Goal: Transaction & Acquisition: Purchase product/service

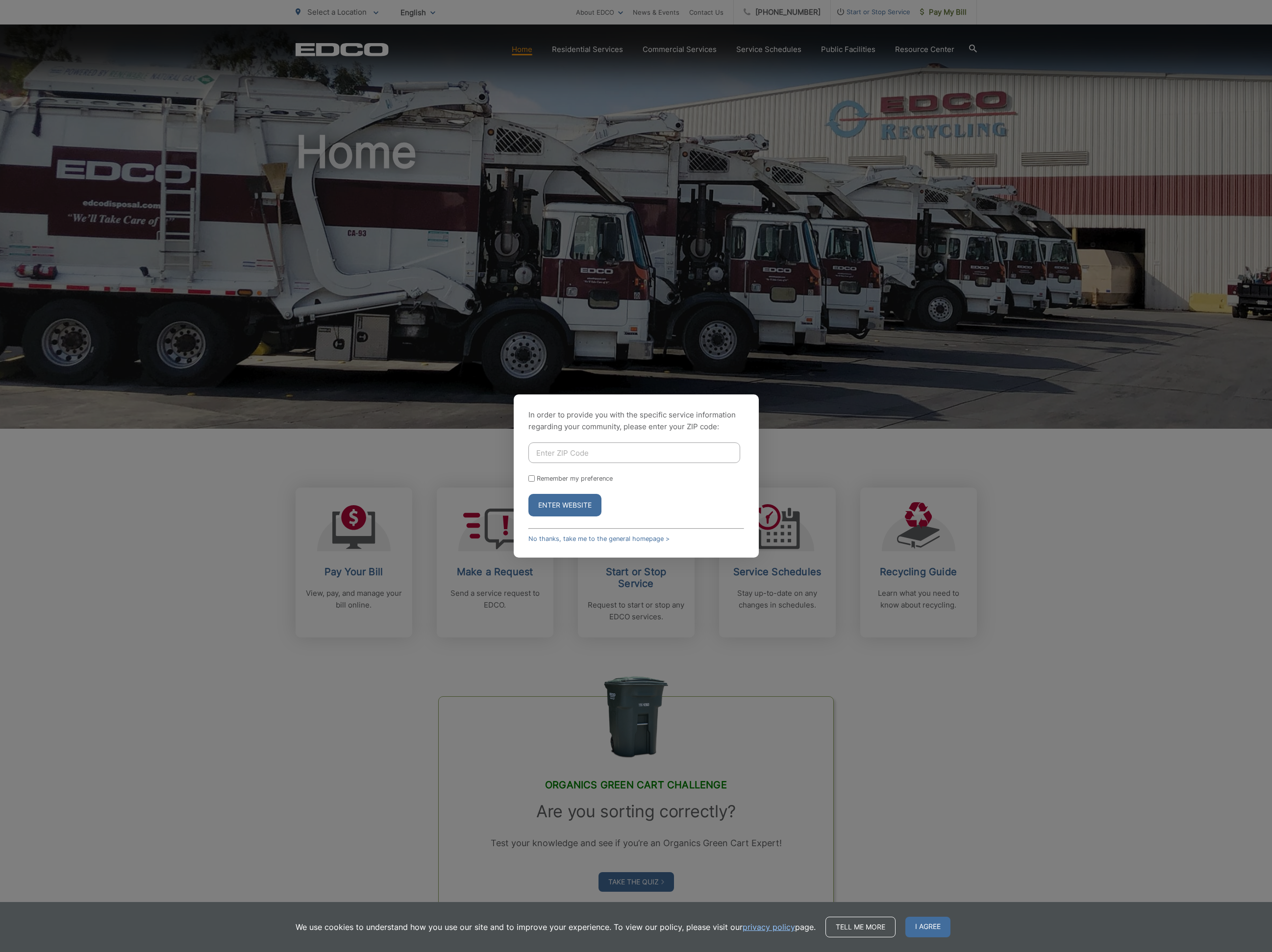
click at [626, 458] on input "Enter ZIP Code" at bounding box center [634, 453] width 211 height 20
type input "90275"
click at [571, 506] on button "Enter Website" at bounding box center [565, 505] width 73 height 23
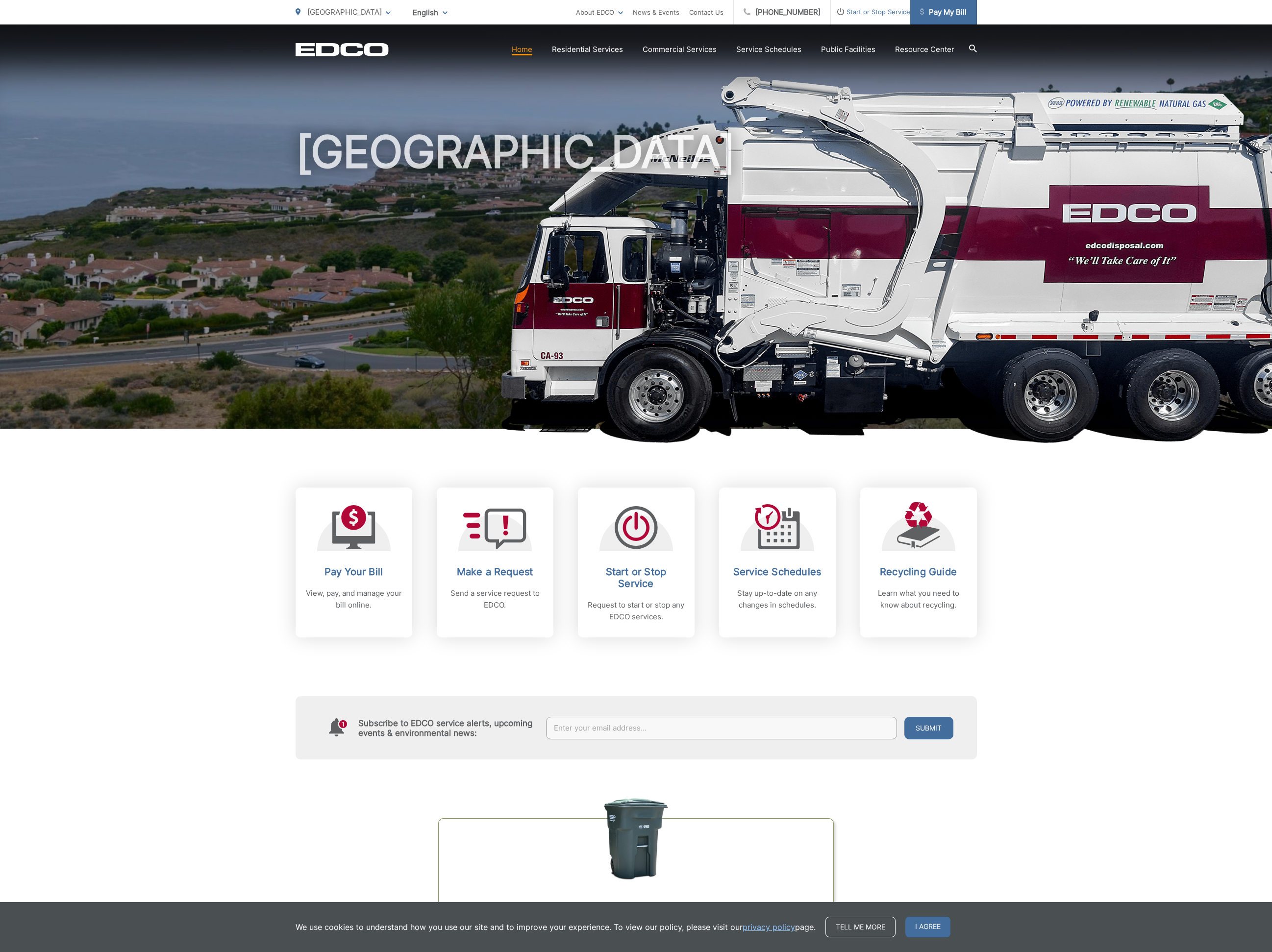
click at [935, 10] on span "Pay My Bill" at bounding box center [943, 12] width 47 height 12
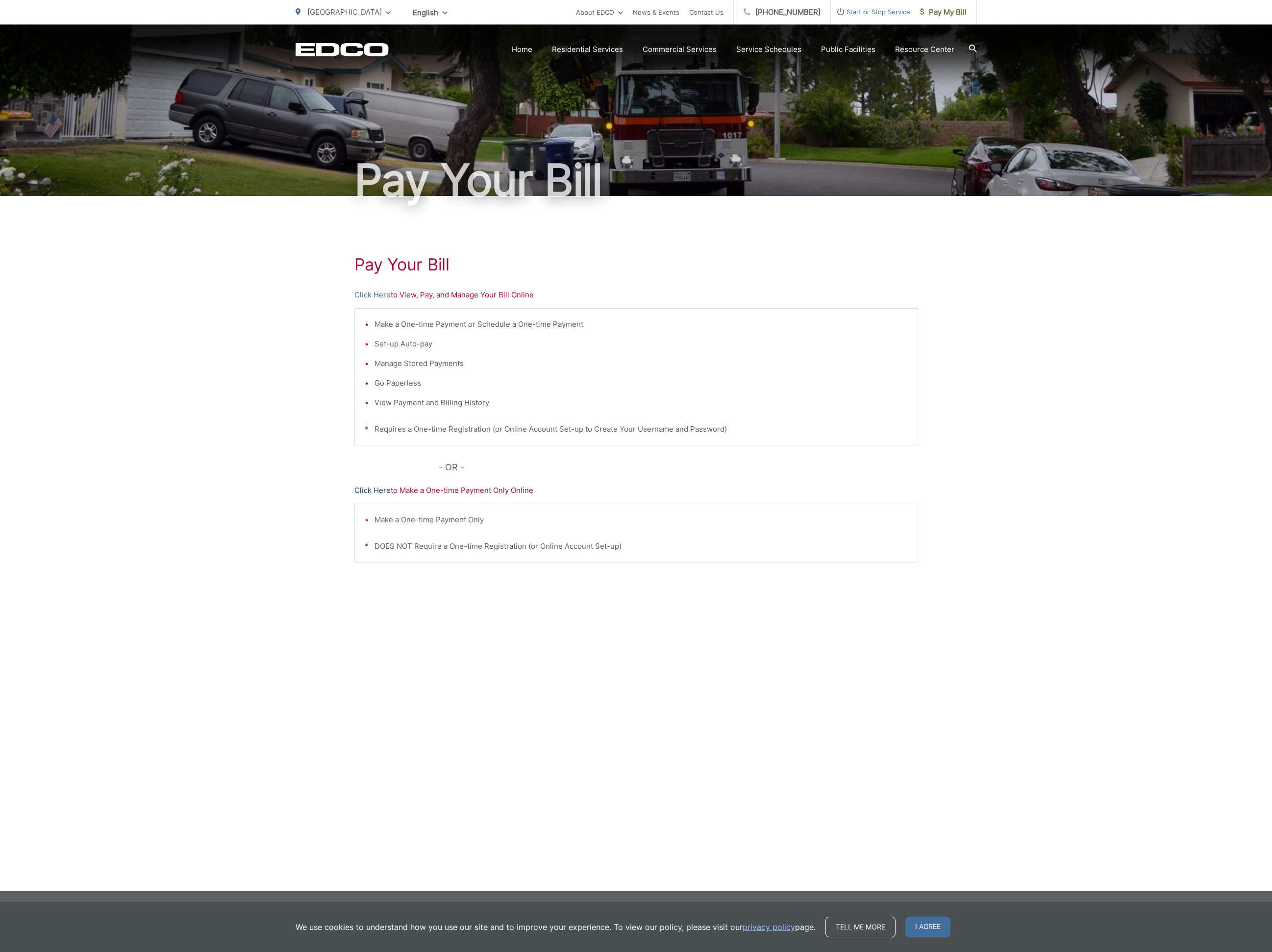
click at [359, 486] on link "Click Here" at bounding box center [372, 490] width 36 height 12
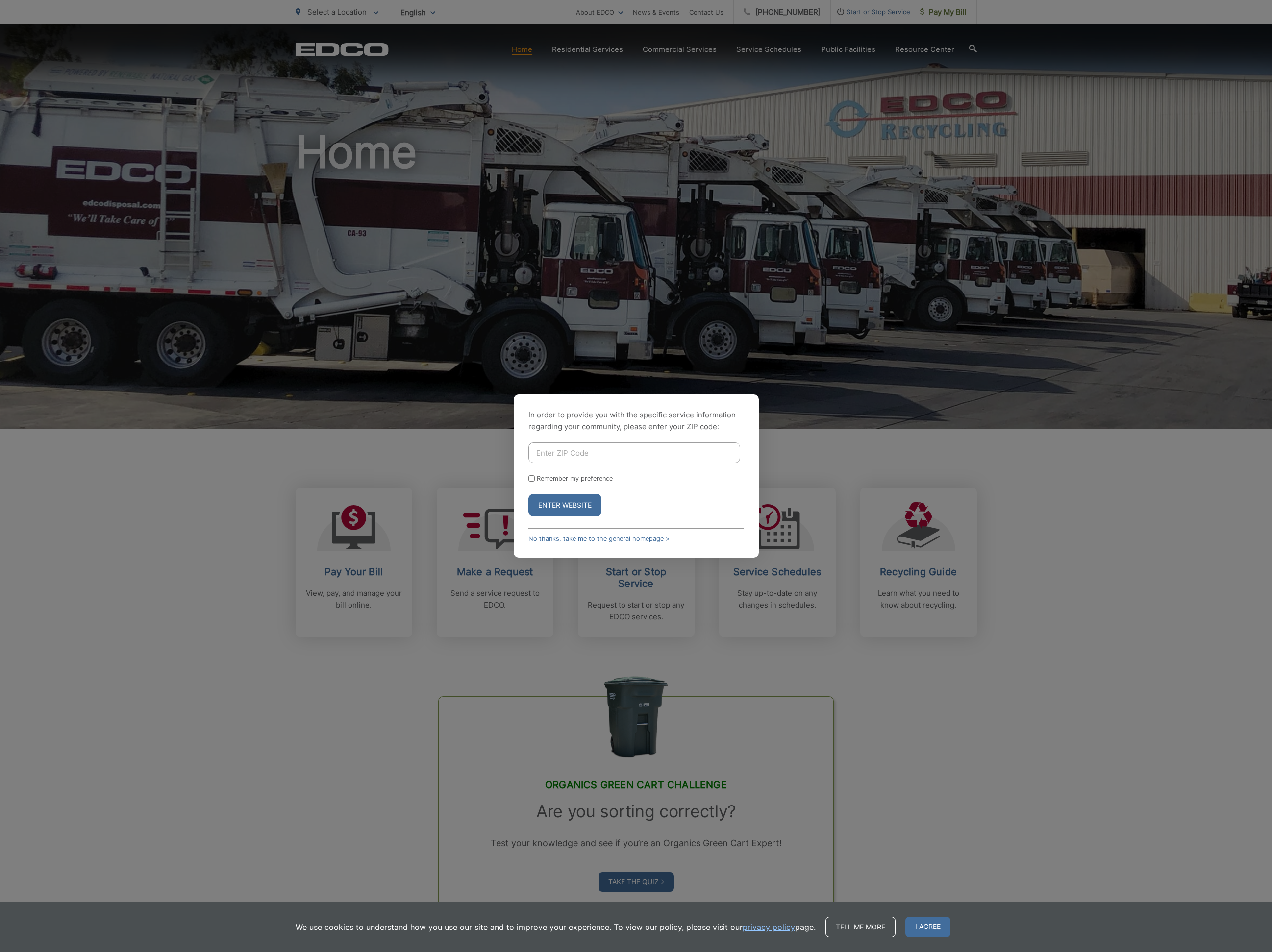
click at [595, 449] on input "Enter ZIP Code" at bounding box center [634, 453] width 211 height 20
type input "90275"
drag, startPoint x: 582, startPoint y: 502, endPoint x: 591, endPoint y: 497, distance: 10.3
click at [582, 502] on button "Enter Website" at bounding box center [565, 505] width 73 height 23
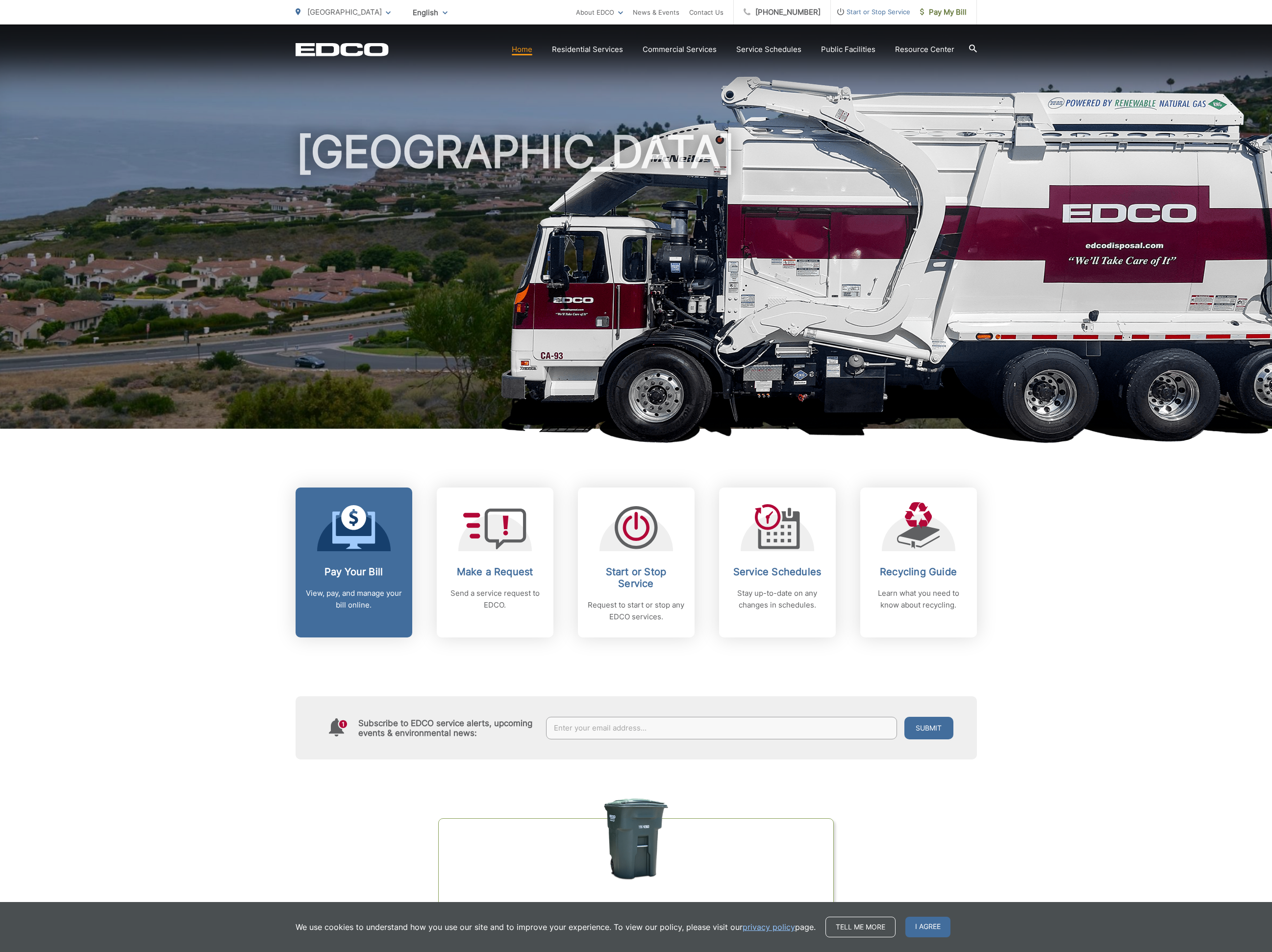
click at [371, 543] on icon at bounding box center [353, 530] width 43 height 37
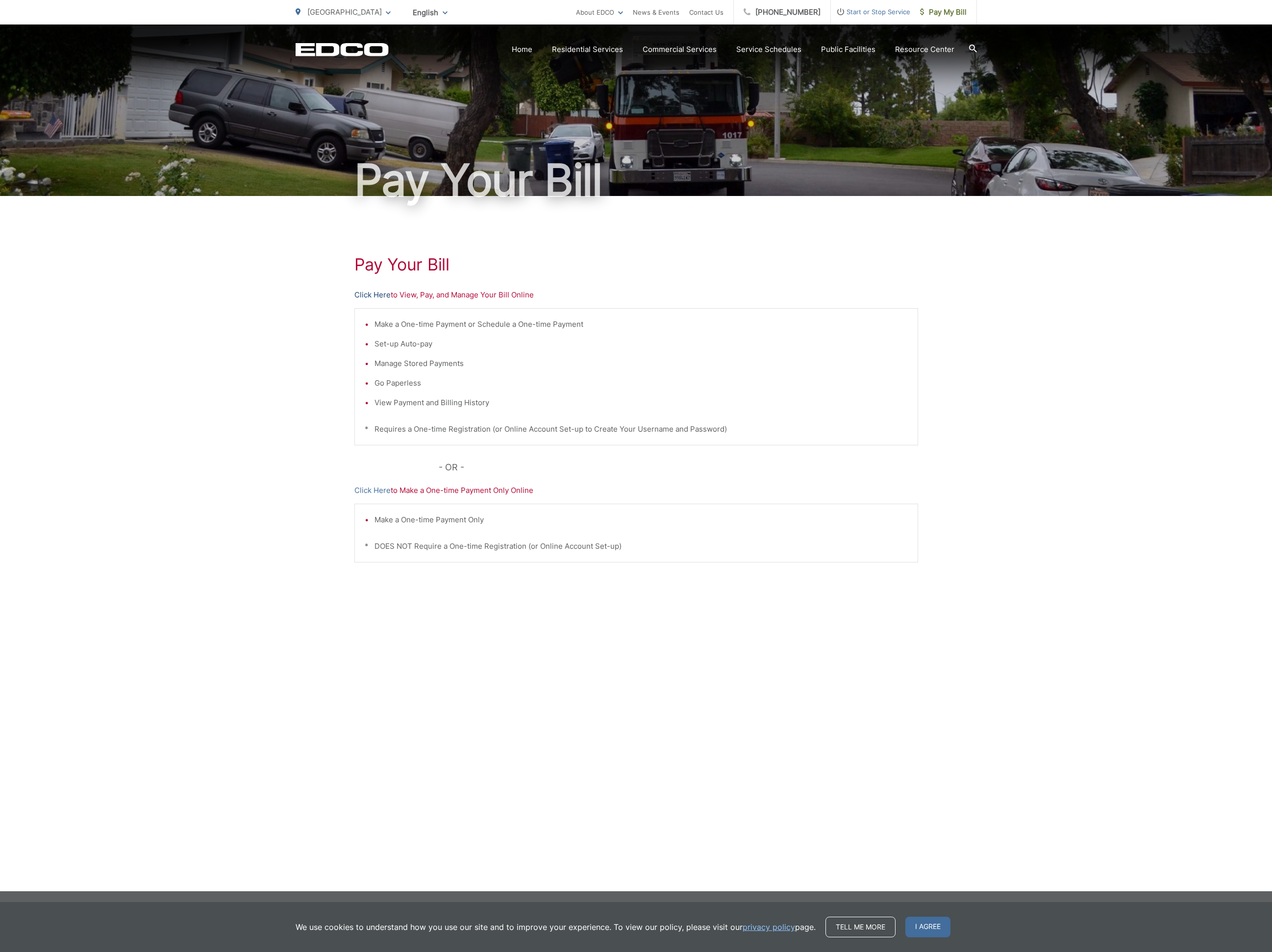
click at [374, 296] on link "Click Here" at bounding box center [372, 295] width 36 height 12
